Goal: Complete application form

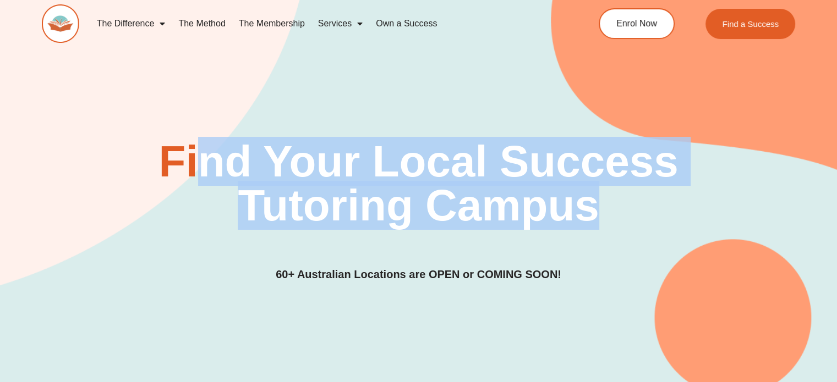
click at [287, 19] on link "The Membership" at bounding box center [271, 23] width 79 height 25
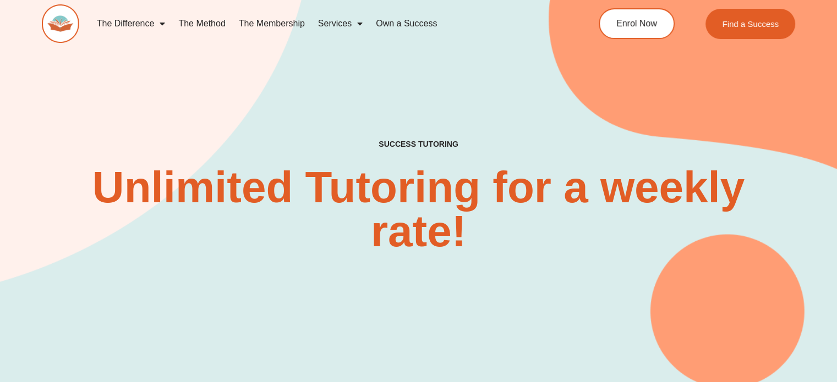
click at [363, 90] on div "SUCCESS TUTORING​ Unlimited Tutoring for a weekly rate!" at bounding box center [418, 174] width 753 height 430
click at [262, 27] on link "The Membership" at bounding box center [271, 23] width 79 height 25
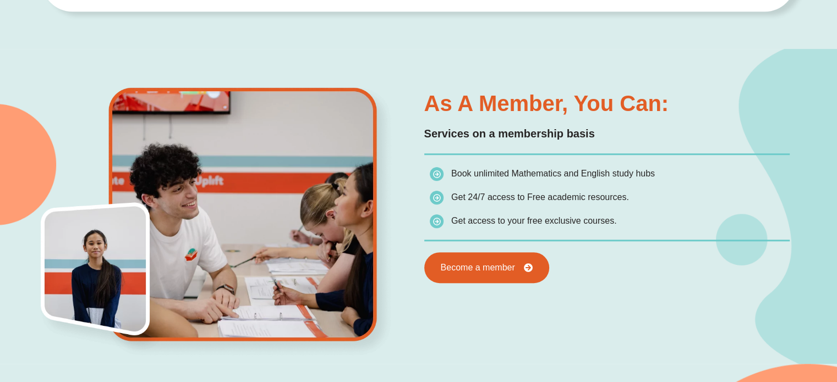
scroll to position [550, 0]
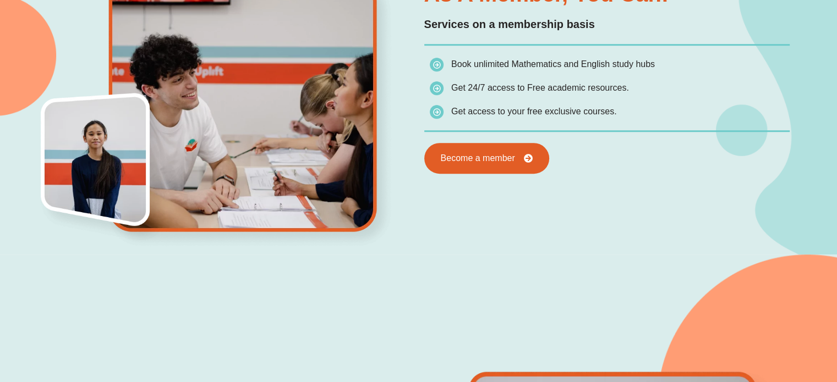
scroll to position [660, 0]
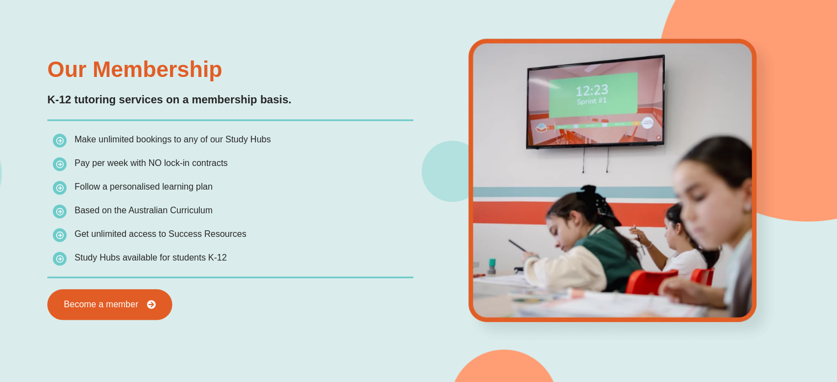
scroll to position [990, 0]
click at [241, 283] on div "Our Membership K-12 tutoring services on a membership basis. Make unlimited boo…" at bounding box center [230, 188] width 376 height 273
drag, startPoint x: 287, startPoint y: 264, endPoint x: 62, endPoint y: 127, distance: 263.5
click at [62, 127] on div "Our Membership K-12 tutoring services on a membership basis. Make unlimited boo…" at bounding box center [230, 188] width 376 height 273
click at [279, 281] on div "Our Membership K-12 tutoring services on a membership basis. Make unlimited boo…" at bounding box center [230, 188] width 376 height 273
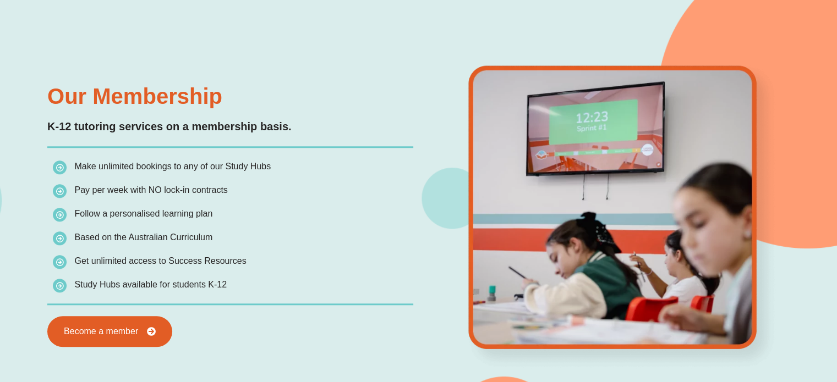
scroll to position [1100, 0]
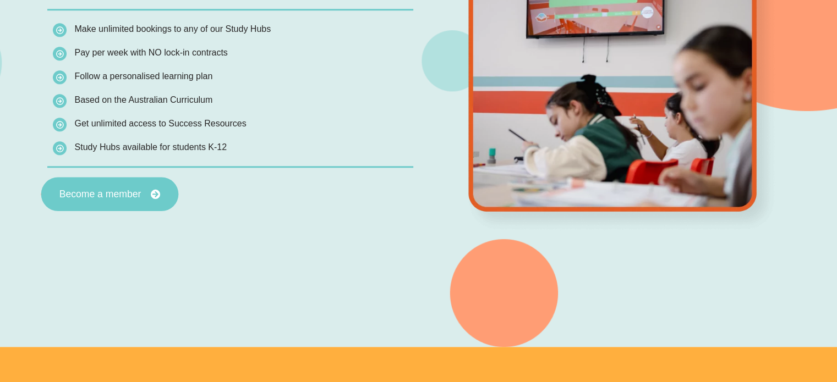
click at [119, 198] on span "Become a member" at bounding box center [100, 195] width 82 height 10
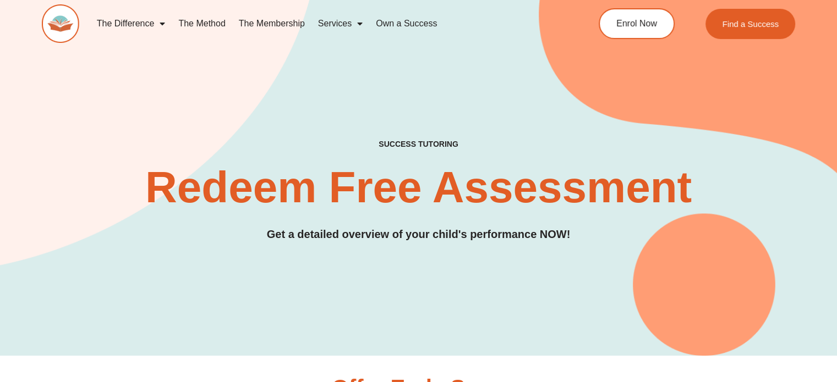
click at [442, 166] on h2 "Redeem Free Assessment" at bounding box center [418, 188] width 753 height 44
click at [431, 108] on div "SUCCESS TUTORING​ Redeem Free Assessment Get a detailed overview of your child'…" at bounding box center [418, 157] width 753 height 397
click at [425, 246] on div "SUCCESS TUTORING​ Redeem Free Assessment Get a detailed overview of your child'…" at bounding box center [418, 157] width 753 height 397
click at [433, 222] on div "SUCCESS TUTORING​ Redeem Free Assessment Get a detailed overview of your child'…" at bounding box center [418, 191] width 753 height 103
click at [517, 224] on div "SUCCESS TUTORING​ Redeem Free Assessment Get a detailed overview of your child'…" at bounding box center [418, 191] width 753 height 103
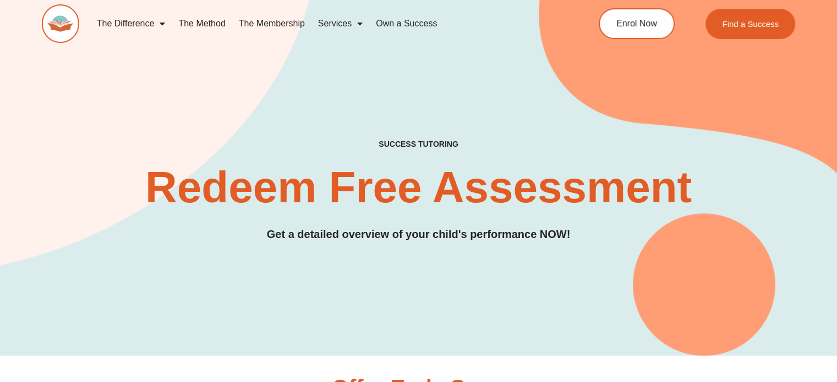
click at [533, 184] on h2 "Redeem Free Assessment" at bounding box center [418, 188] width 753 height 44
click at [642, 272] on div "SUCCESS TUTORING​ Redeem Free Assessment Get a detailed overview of your child'…" at bounding box center [418, 157] width 753 height 397
click at [414, 247] on div "SUCCESS TUTORING​ Redeem Free Assessment Get a detailed overview of your child'…" at bounding box center [418, 157] width 753 height 397
click at [419, 226] on h3 "Get a detailed overview of your child's performance NOW!" at bounding box center [418, 234] width 753 height 17
click at [424, 137] on div "SUCCESS TUTORING​ Redeem Free Assessment Get a detailed overview of your child'…" at bounding box center [418, 157] width 753 height 397
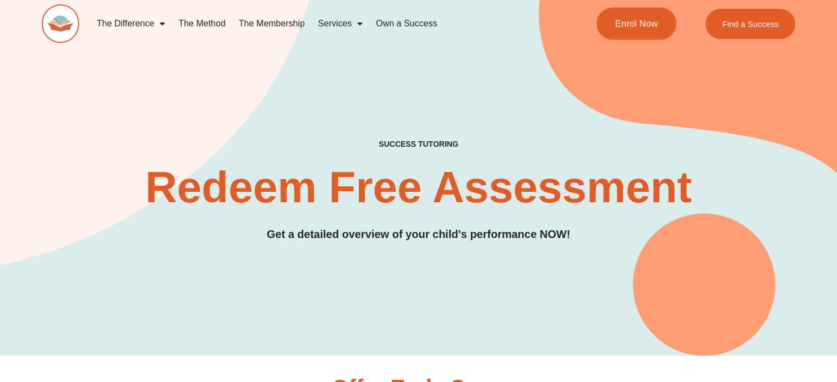
click at [638, 24] on span "Enrol Now" at bounding box center [636, 23] width 43 height 9
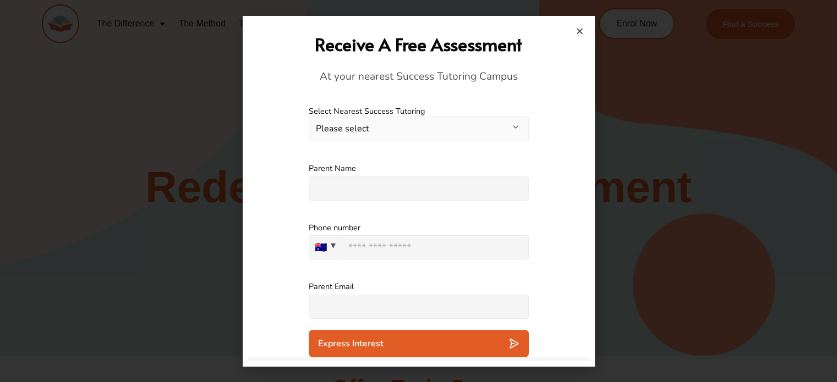
click at [447, 132] on button "Please select" at bounding box center [419, 129] width 220 height 25
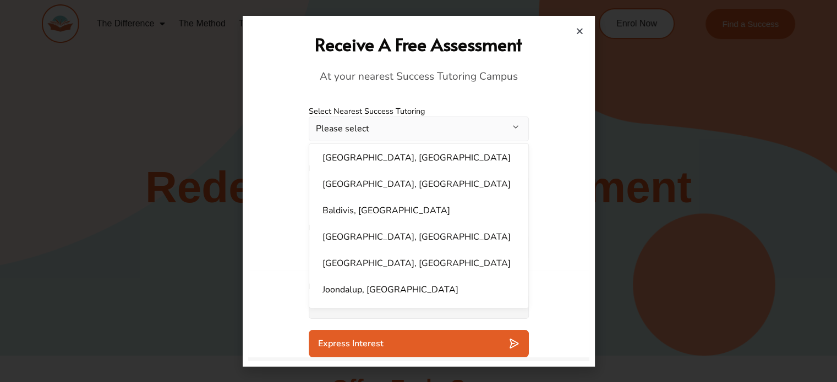
scroll to position [769, 0]
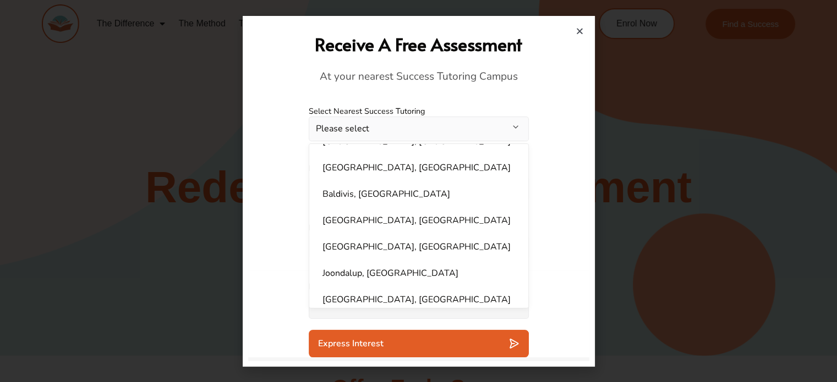
click at [282, 244] on div "Phone number 🇦🇺 🇦🇺 Australia + 61 0424474449" at bounding box center [418, 241] width 341 height 59
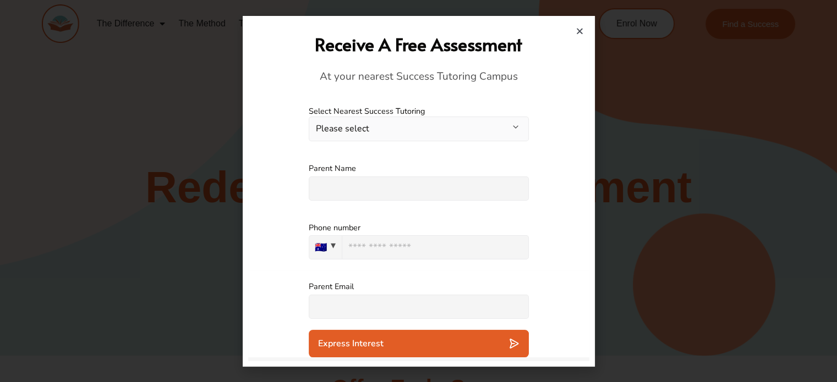
click at [369, 139] on button "Please select" at bounding box center [419, 129] width 220 height 25
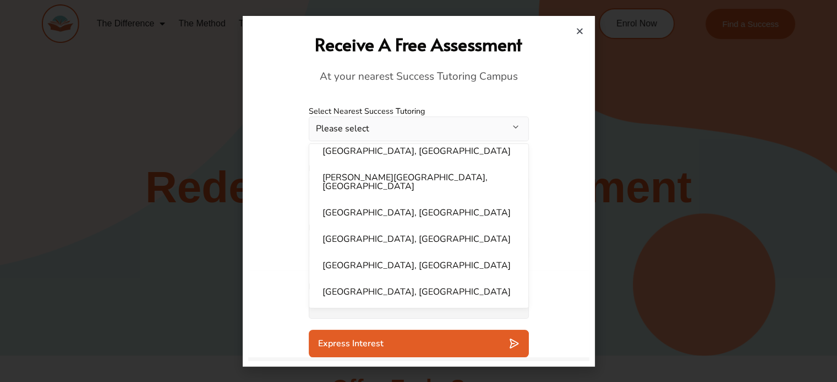
scroll to position [330, 0]
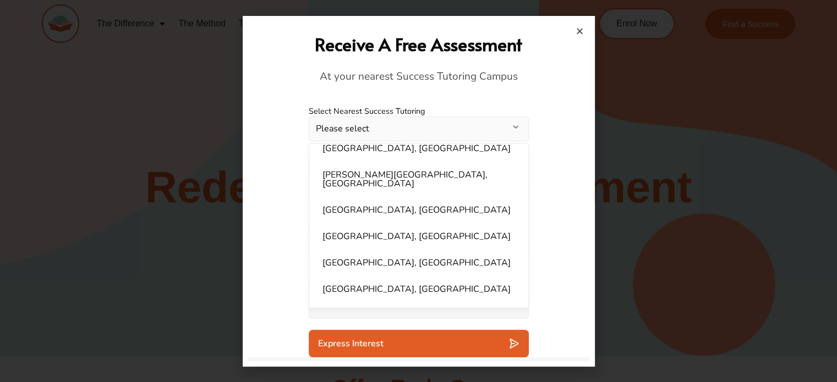
click at [368, 199] on li "Hornsby, NSW" at bounding box center [419, 210] width 206 height 22
select select "**********"
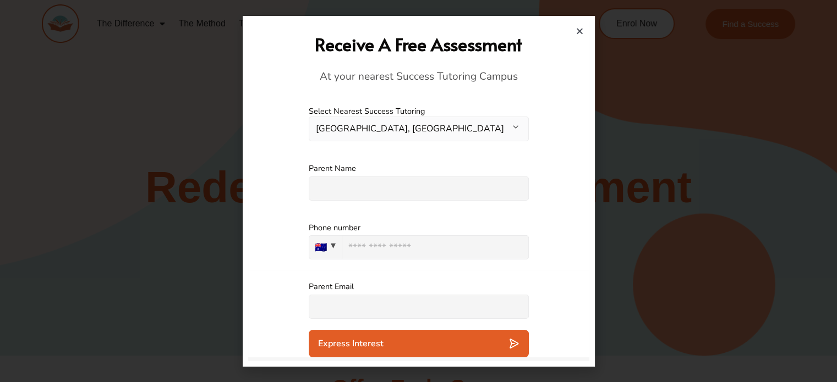
click at [418, 190] on input "text" at bounding box center [419, 189] width 220 height 24
type input "**********"
click at [407, 241] on input "***" at bounding box center [435, 247] width 187 height 24
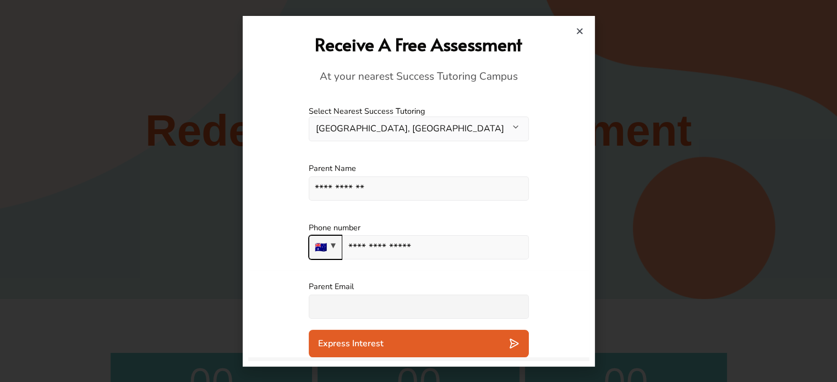
scroll to position [110, 0]
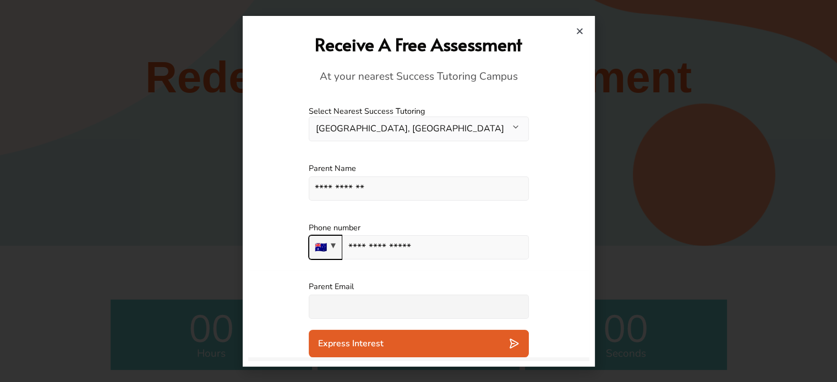
type input "**********"
click at [392, 311] on input "text" at bounding box center [419, 307] width 220 height 24
type input "**********"
click at [392, 347] on div "Express Interest" at bounding box center [418, 343] width 201 height 11
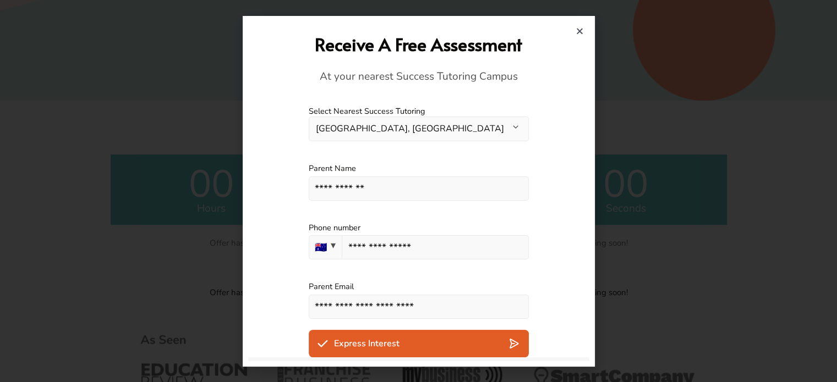
scroll to position [165, 0]
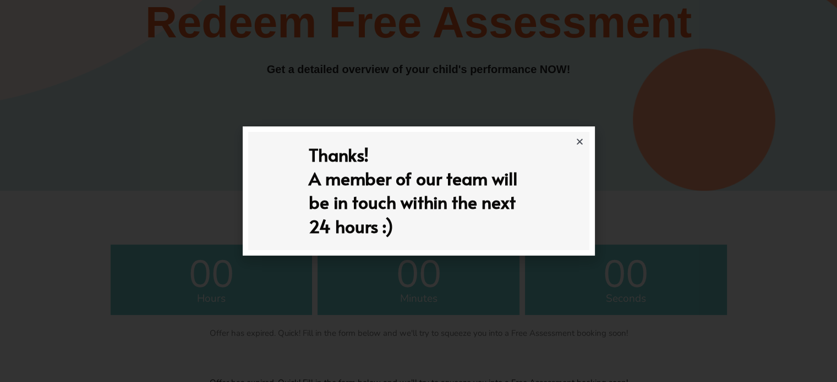
click at [574, 138] on div "Thanks! A member of our team will be in touch within the next 24 hours :)" at bounding box center [418, 190] width 341 height 117
click at [576, 140] on icon "Close" at bounding box center [580, 142] width 8 height 8
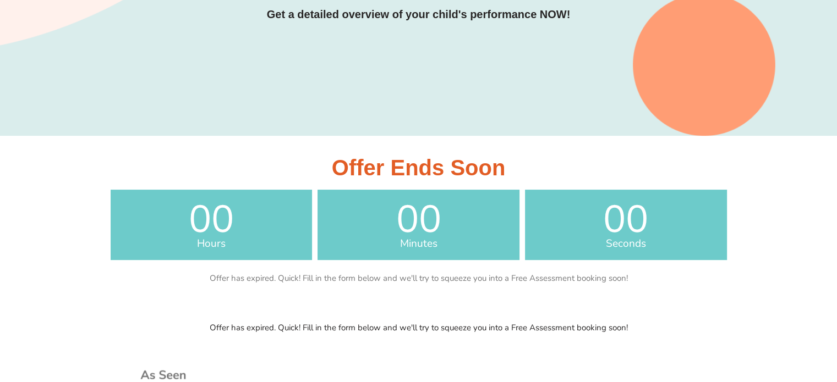
scroll to position [0, 0]
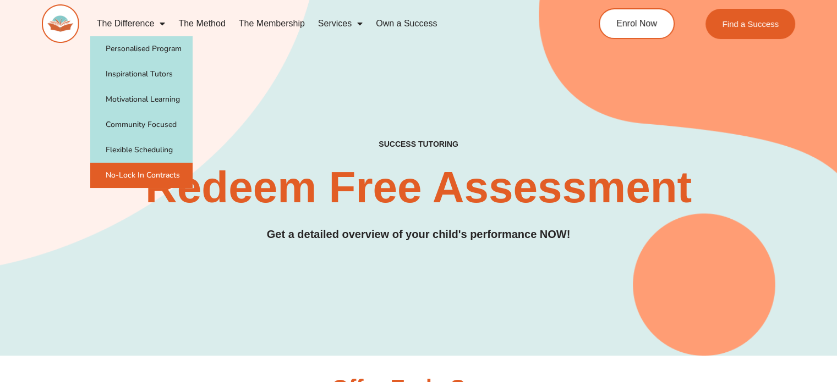
click at [130, 176] on link "No-Lock In Contracts" at bounding box center [141, 175] width 102 height 25
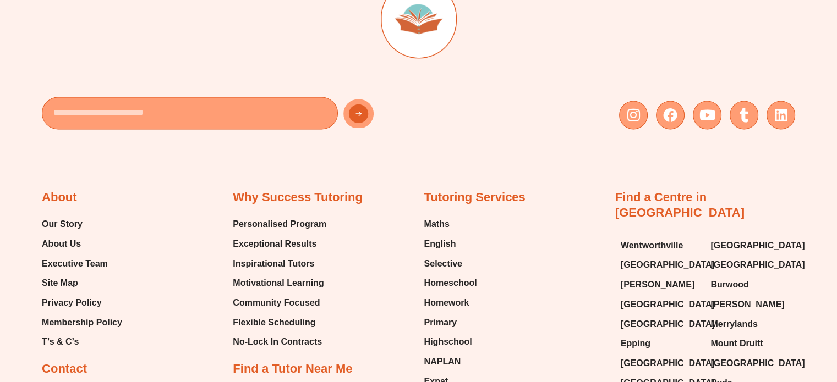
scroll to position [1541, 0]
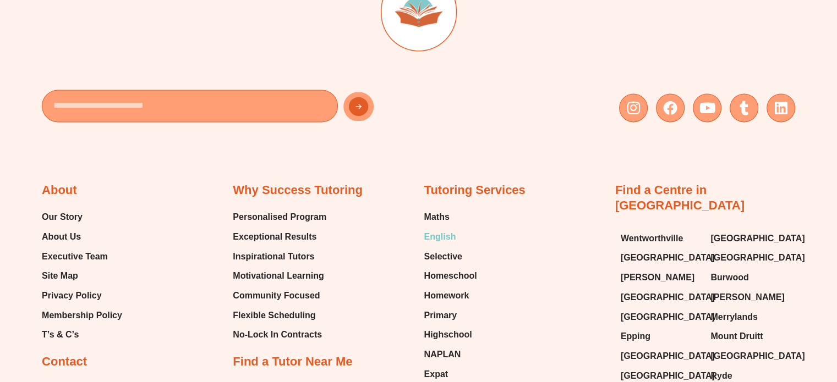
click at [433, 238] on span "English" at bounding box center [440, 237] width 32 height 17
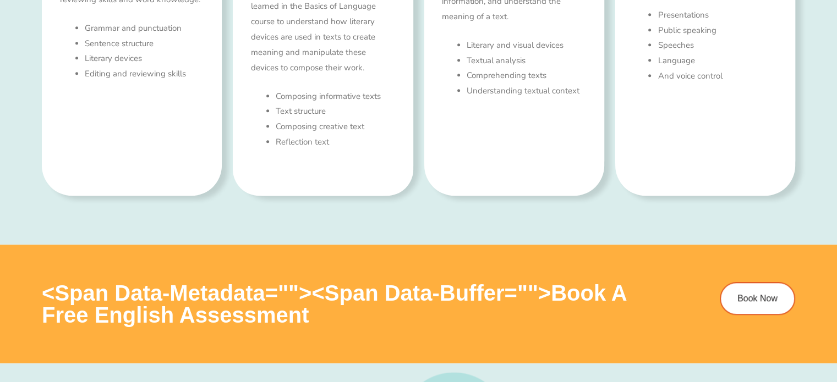
type input "*"
